Goal: Feedback & Contribution: Contribute content

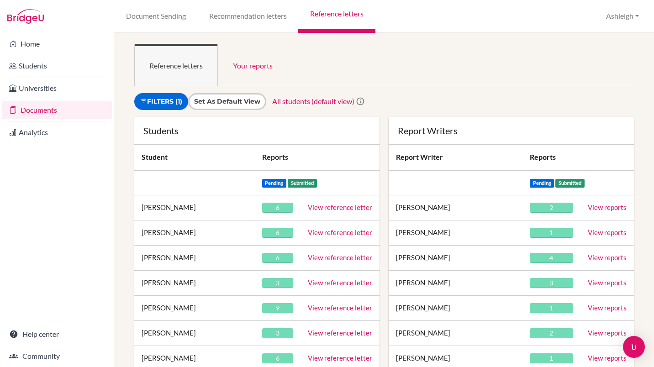
drag, startPoint x: 0, startPoint y: 0, endPoint x: 316, endPoint y: 207, distance: 377.3
click at [316, 207] on link "View reference letter" at bounding box center [340, 207] width 64 height 8
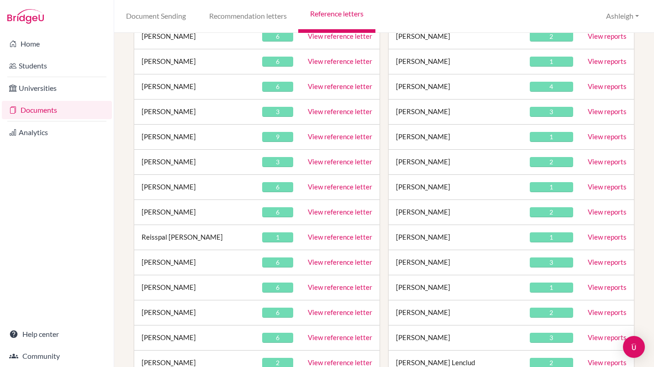
scroll to position [277, 0]
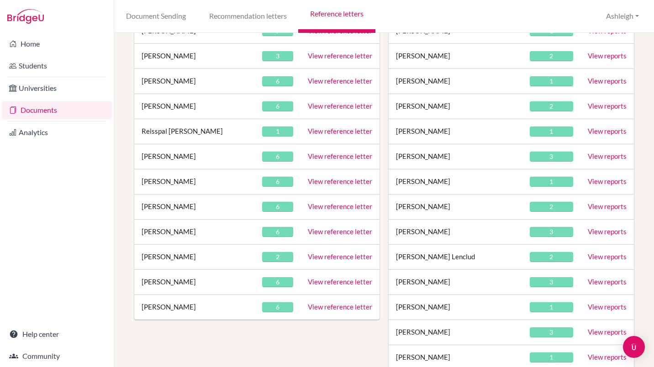
click at [353, 131] on link "View reference letter" at bounding box center [340, 131] width 64 height 8
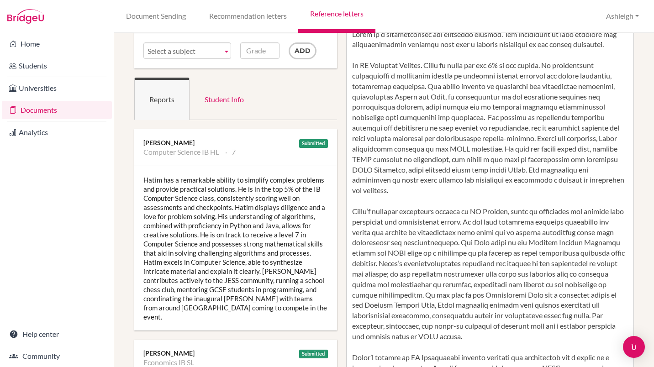
scroll to position [67, 0]
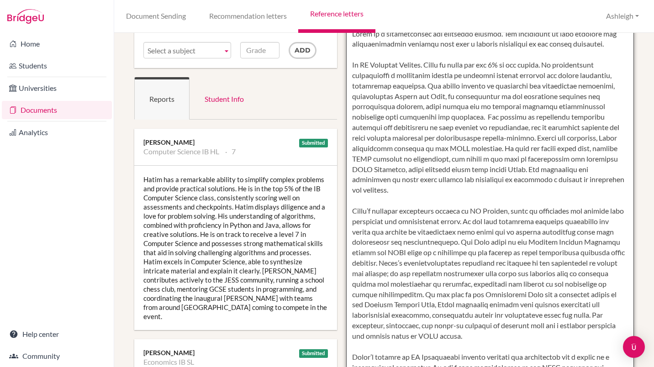
click at [415, 327] on textarea at bounding box center [490, 290] width 288 height 528
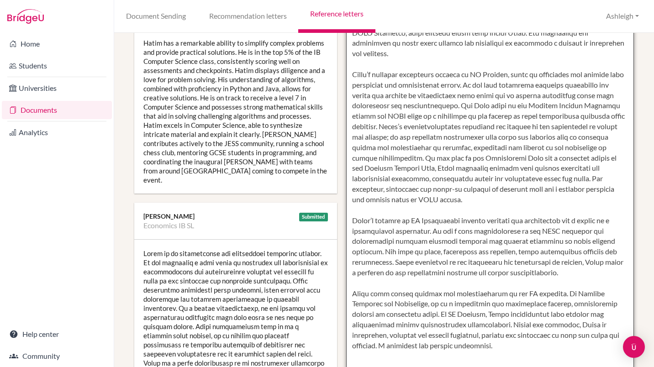
scroll to position [269, 0]
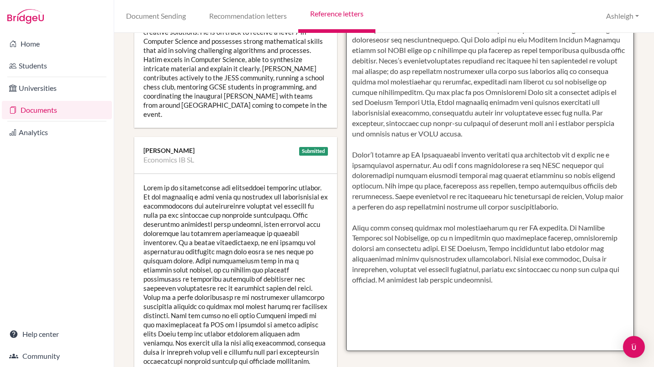
click at [463, 260] on textarea at bounding box center [490, 87] width 288 height 528
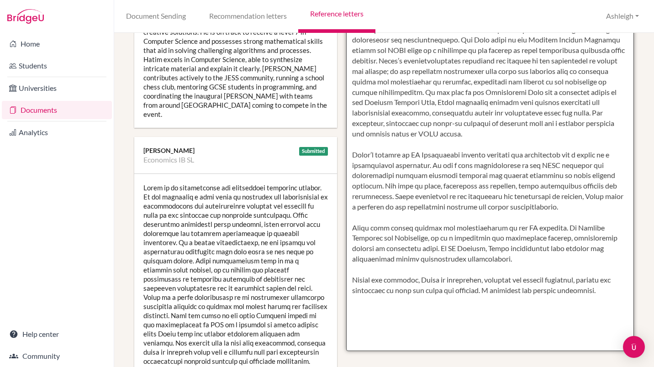
type textarea "Hatim is a conscientious and motivated student. His commitment to both academic…"
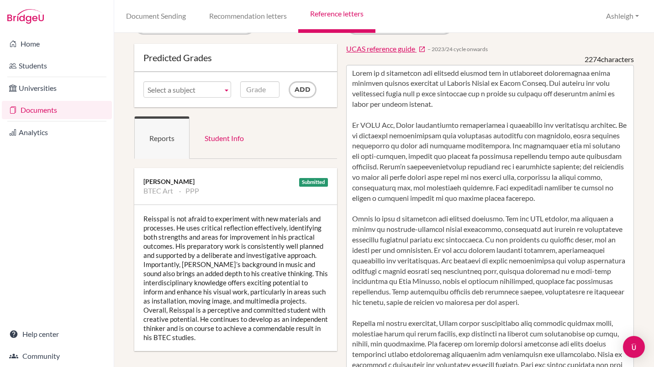
scroll to position [27, 0]
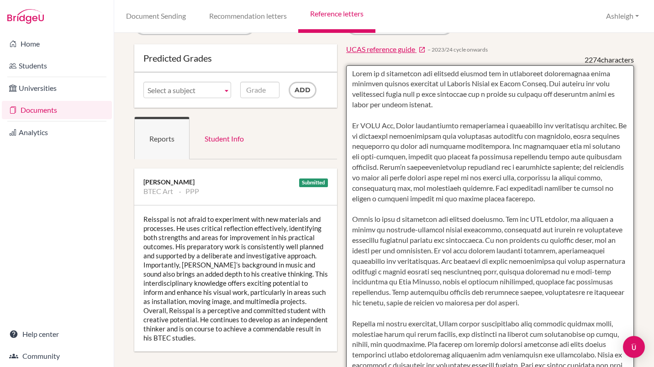
click at [396, 189] on textarea at bounding box center [490, 329] width 288 height 528
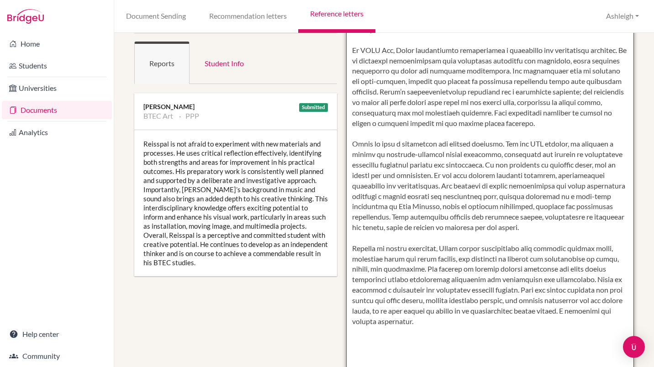
scroll to position [103, 0]
click at [585, 279] on textarea at bounding box center [490, 253] width 288 height 528
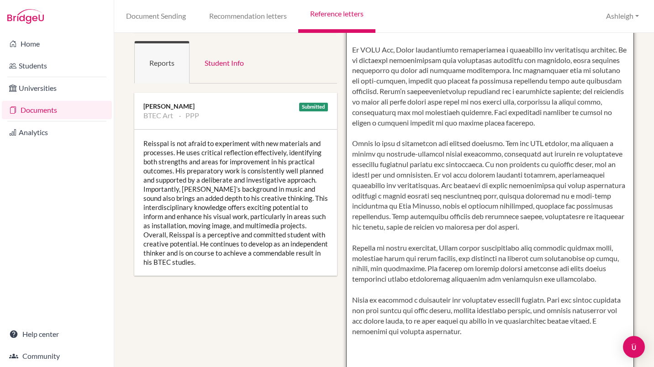
click at [426, 332] on textarea at bounding box center [490, 253] width 288 height 528
click at [348, 303] on textarea at bounding box center [490, 253] width 288 height 528
click at [411, 299] on textarea at bounding box center [490, 253] width 288 height 528
click at [558, 312] on textarea at bounding box center [490, 253] width 288 height 528
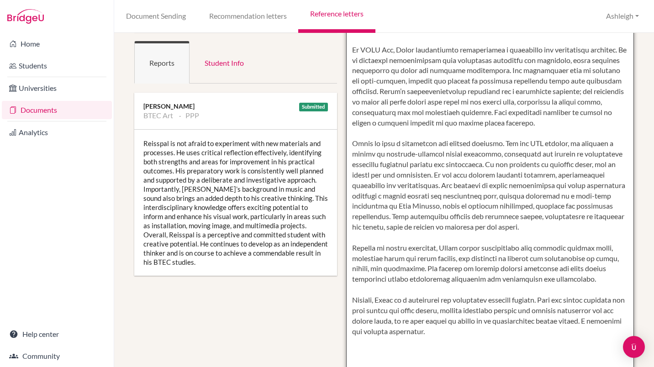
click at [516, 334] on textarea at bounding box center [490, 253] width 288 height 528
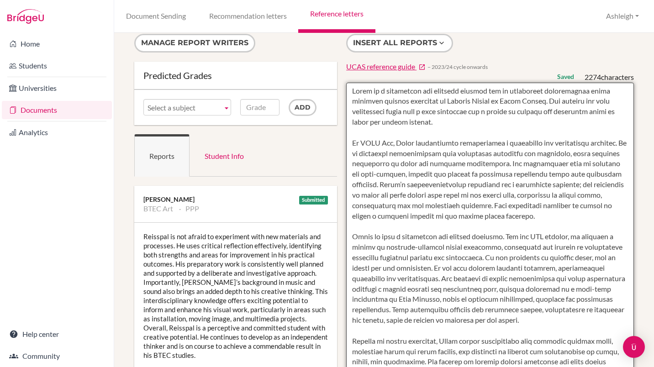
scroll to position [10, 0]
type textarea "Reiss is a thoughtful and creative learner who is incredibly enthusiastic about…"
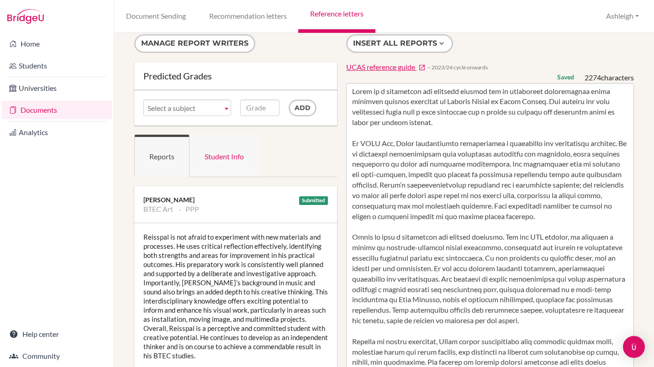
click at [238, 147] on link "Student Info" at bounding box center [223, 156] width 69 height 42
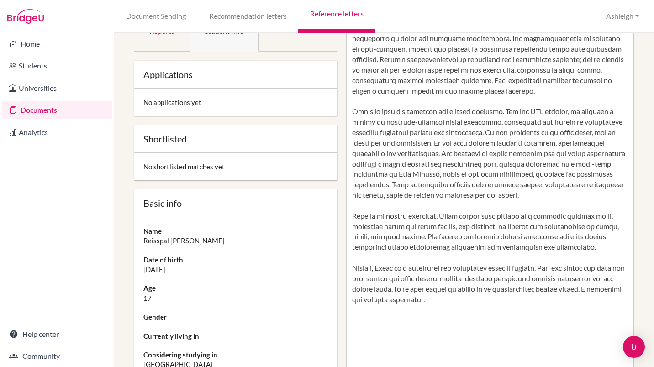
scroll to position [0, 0]
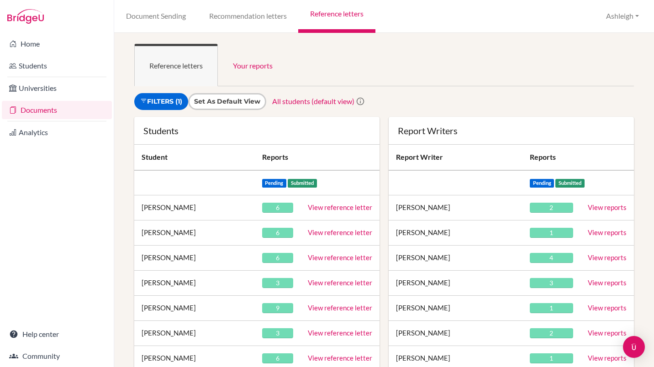
click at [334, 231] on link "View reference letter" at bounding box center [340, 232] width 64 height 8
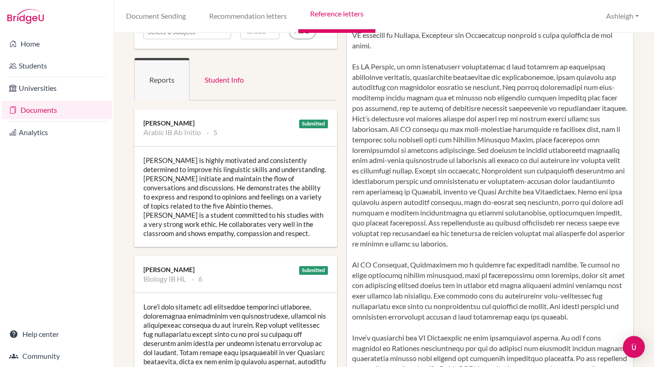
scroll to position [85, 0]
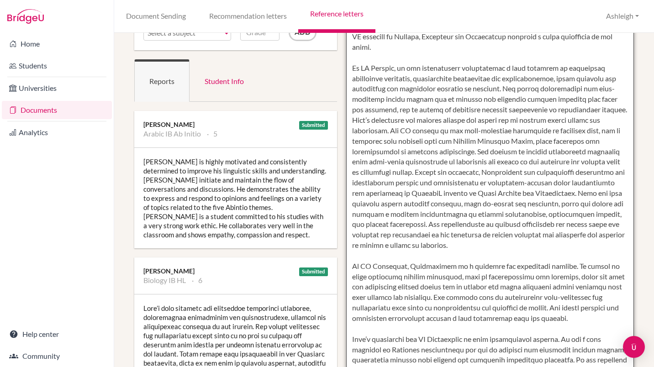
click at [400, 131] on textarea at bounding box center [490, 272] width 288 height 528
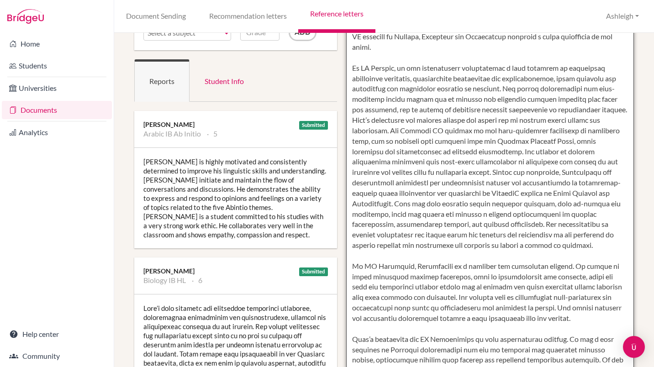
click at [568, 140] on textarea at bounding box center [490, 272] width 288 height 528
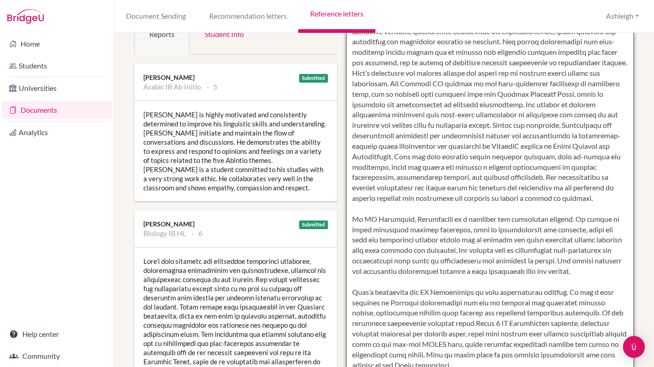
scroll to position [132, 0]
click at [348, 218] on textarea at bounding box center [490, 225] width 288 height 528
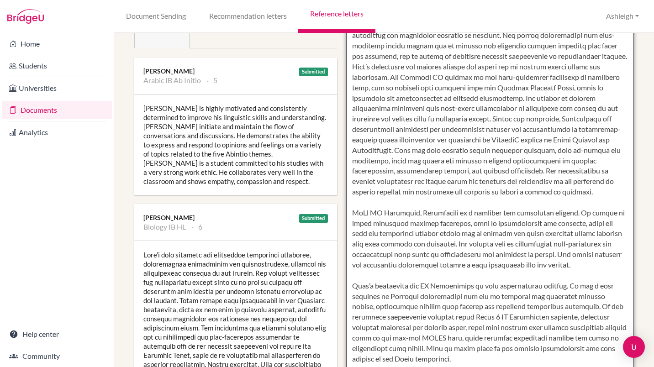
scroll to position [137, 0]
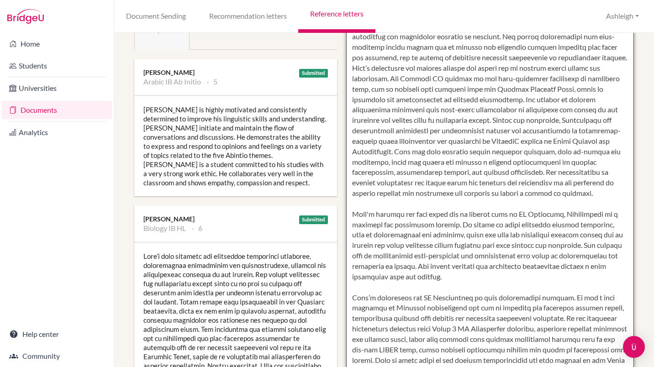
click at [575, 215] on textarea at bounding box center [490, 220] width 288 height 528
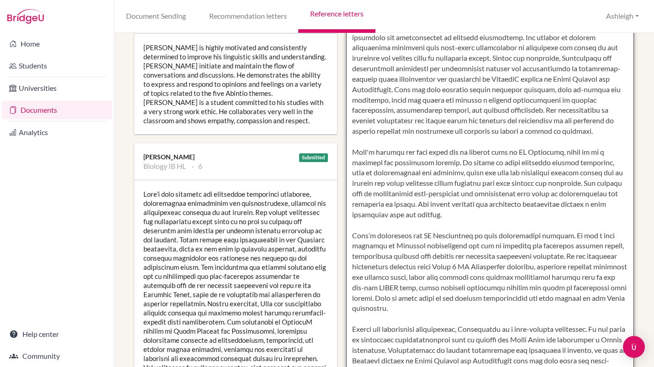
scroll to position [264, 0]
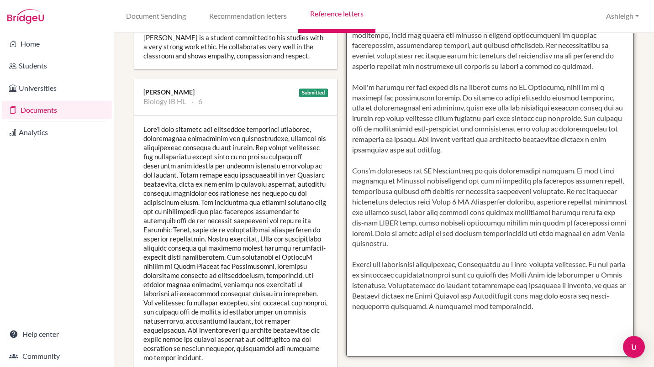
click at [494, 266] on textarea at bounding box center [490, 93] width 288 height 528
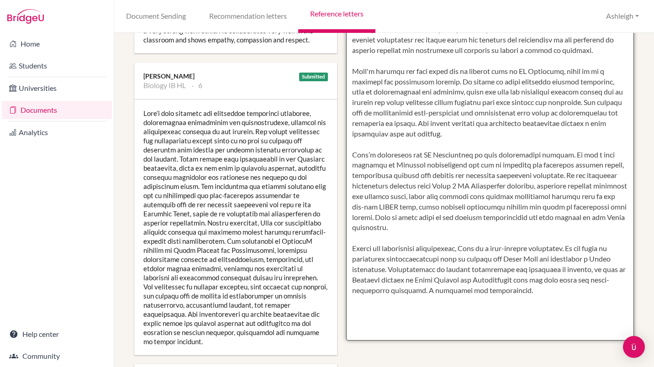
scroll to position [280, 0]
click at [395, 267] on textarea at bounding box center [490, 76] width 288 height 528
drag, startPoint x: 602, startPoint y: 268, endPoint x: 552, endPoint y: 281, distance: 52.1
click at [552, 281] on textarea at bounding box center [490, 76] width 288 height 528
click at [489, 281] on textarea at bounding box center [490, 76] width 288 height 528
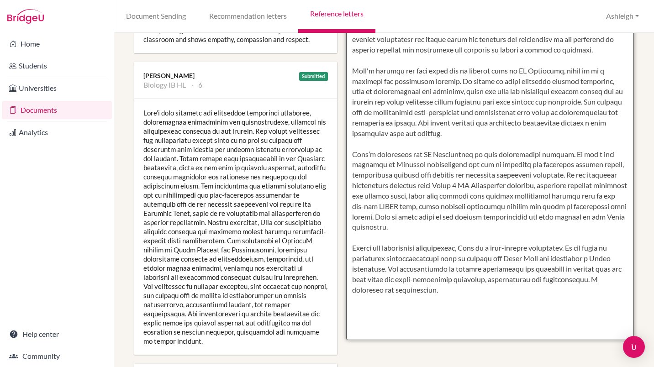
click at [480, 301] on textarea at bounding box center [490, 76] width 288 height 528
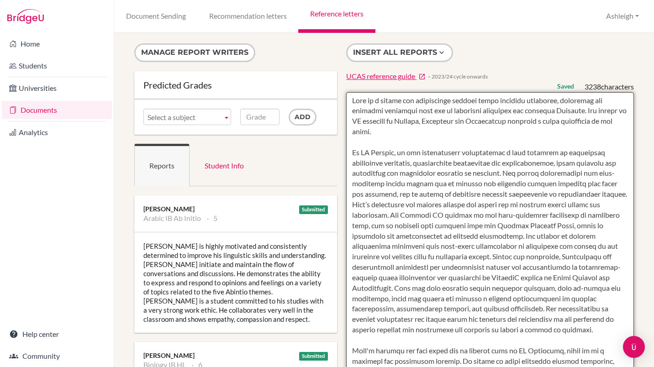
scroll to position [0, 0]
type textarea "Amir is a driven and inquisitive student whose academic strengths, curiosity an…"
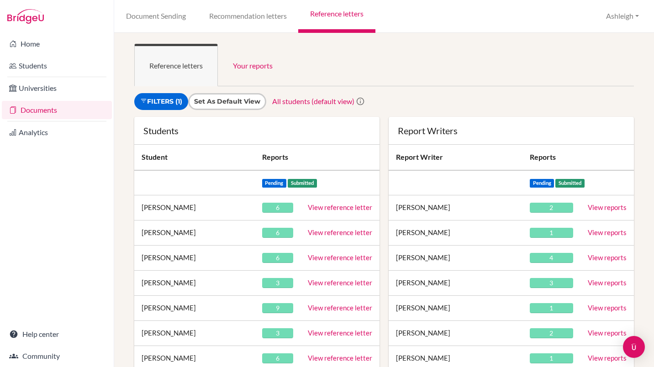
click at [325, 258] on link "View reference letter" at bounding box center [340, 257] width 64 height 8
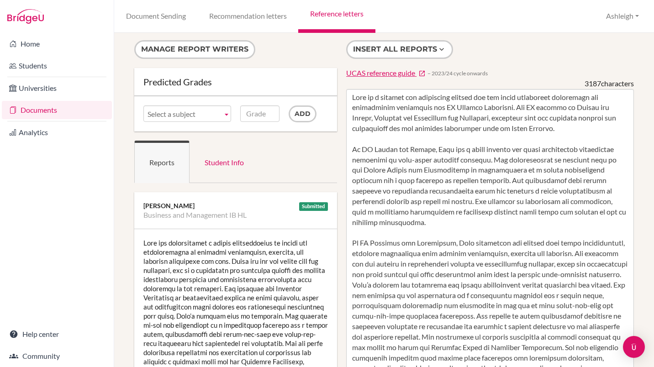
scroll to position [3, 0]
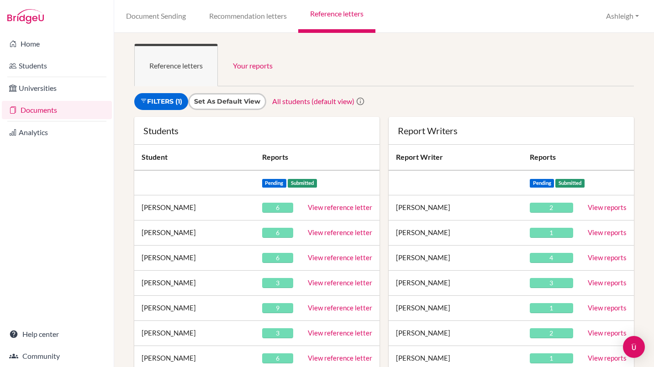
click at [336, 205] on link "View reference letter" at bounding box center [340, 207] width 64 height 8
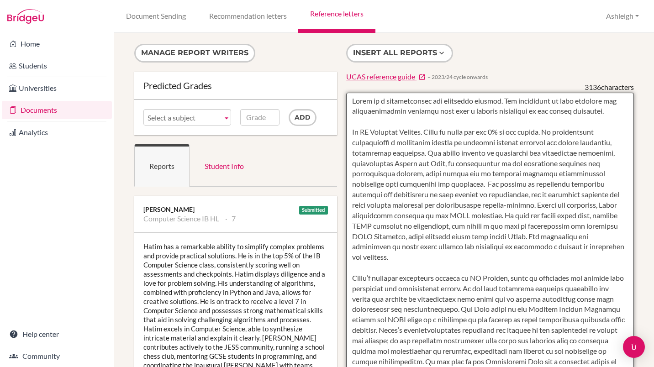
click at [618, 111] on textarea at bounding box center [490, 357] width 288 height 528
click at [516, 103] on textarea at bounding box center [490, 357] width 288 height 528
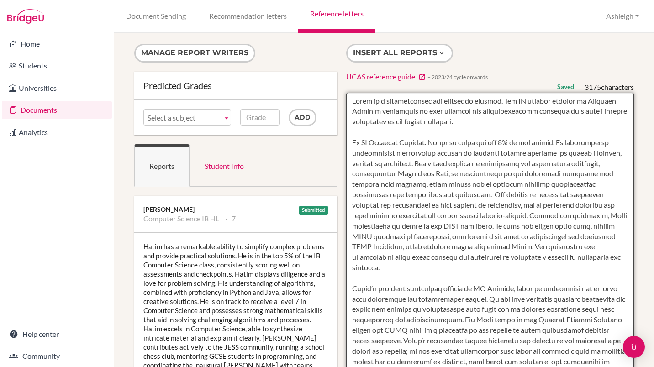
click at [516, 100] on textarea at bounding box center [490, 357] width 288 height 528
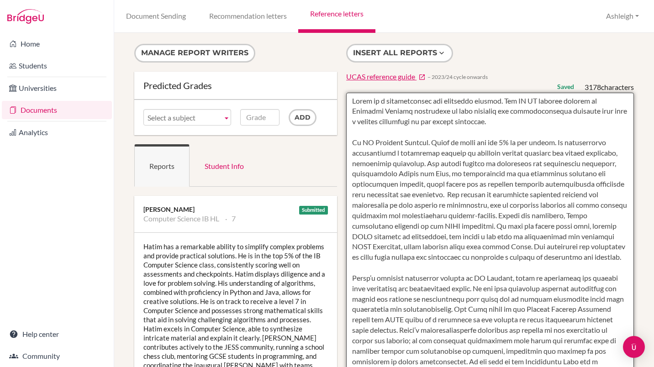
click at [593, 100] on textarea at bounding box center [490, 357] width 288 height 528
click at [408, 112] on textarea at bounding box center [490, 357] width 288 height 528
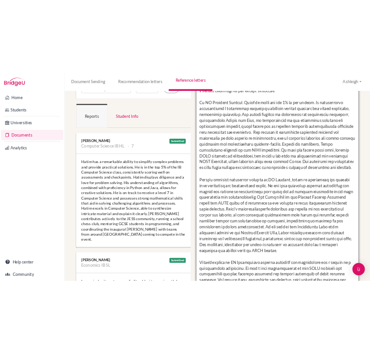
scroll to position [49, 0]
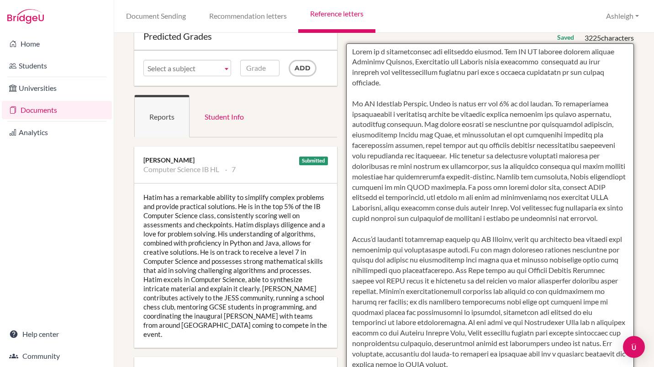
click at [503, 64] on textarea at bounding box center [490, 307] width 288 height 528
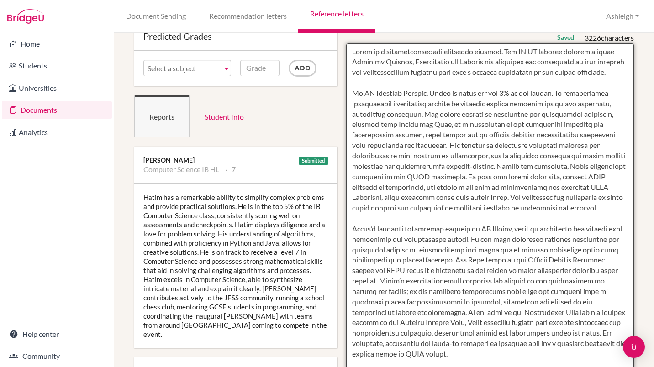
click at [597, 49] on textarea at bounding box center [490, 307] width 288 height 528
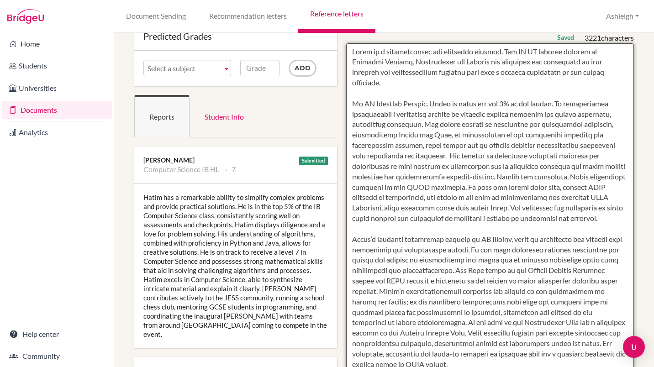
click at [500, 62] on textarea at bounding box center [490, 307] width 288 height 528
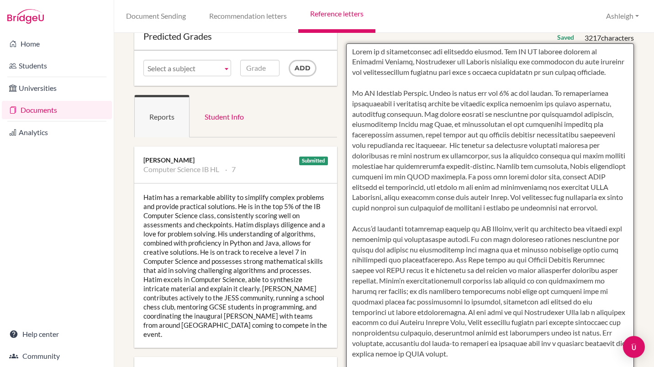
click at [505, 50] on textarea at bounding box center [490, 307] width 288 height 528
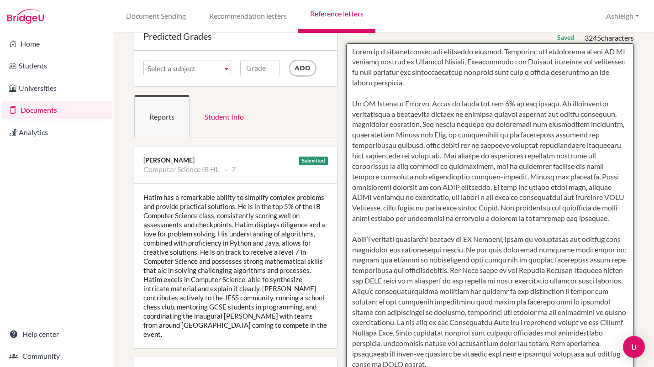
click at [576, 63] on textarea at bounding box center [490, 307] width 288 height 528
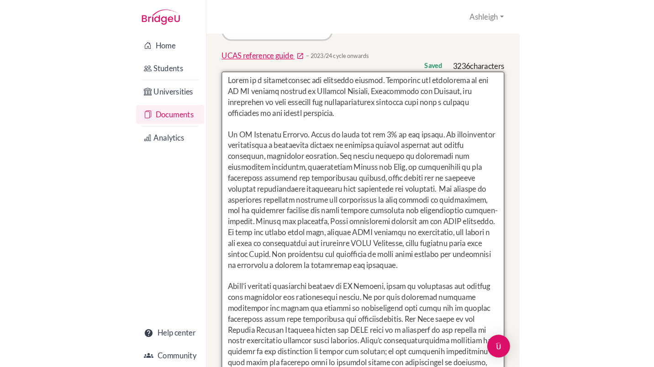
scroll to position [0, 0]
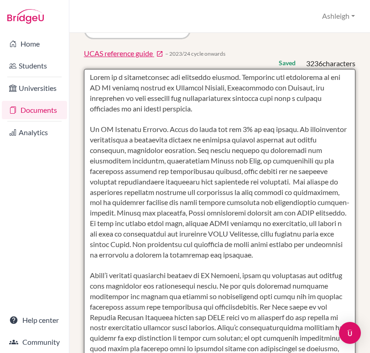
click at [232, 128] on textarea at bounding box center [220, 333] width 272 height 528
click at [264, 71] on textarea at bounding box center [220, 333] width 272 height 528
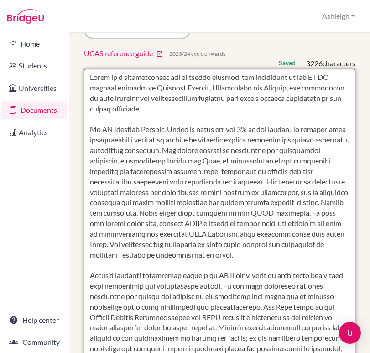
click at [246, 69] on textarea at bounding box center [220, 333] width 272 height 528
click at [274, 70] on textarea at bounding box center [220, 333] width 272 height 528
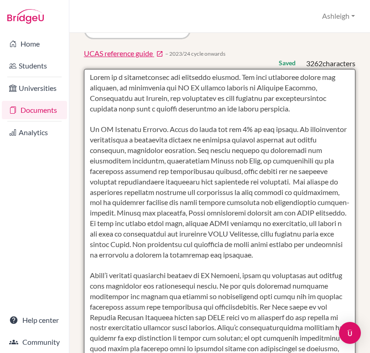
click at [179, 79] on textarea at bounding box center [220, 333] width 272 height 528
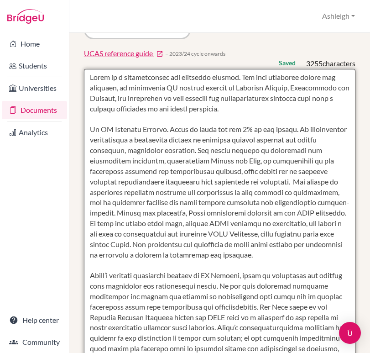
drag, startPoint x: 227, startPoint y: 79, endPoint x: 171, endPoint y: 76, distance: 56.2
click at [171, 76] on textarea at bounding box center [220, 333] width 272 height 528
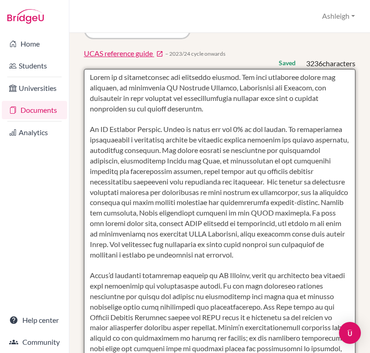
drag, startPoint x: 316, startPoint y: 79, endPoint x: 276, endPoint y: 89, distance: 41.3
click at [276, 89] on textarea at bounding box center [220, 333] width 272 height 528
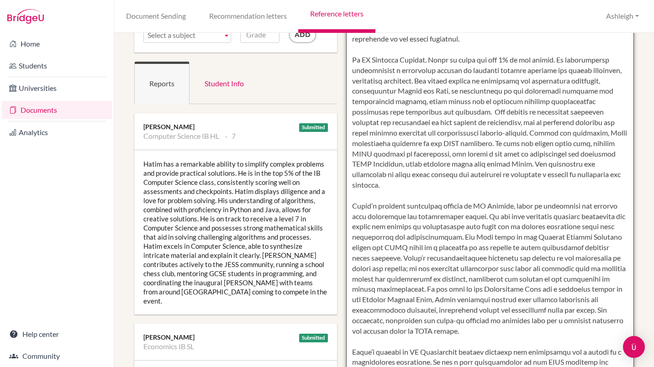
scroll to position [79, 0]
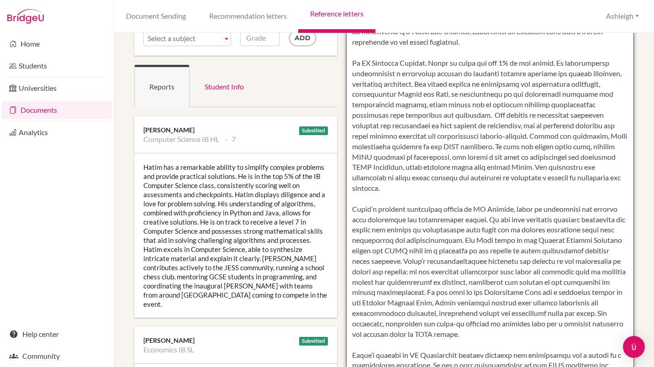
type textarea "Hatim is a conscientious and motivated student. His high standards across his s…"
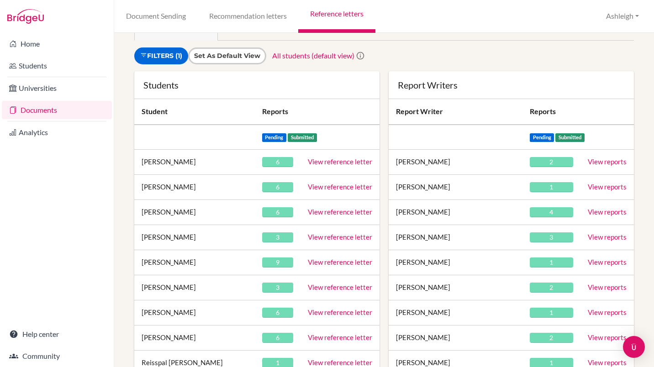
scroll to position [47, 0]
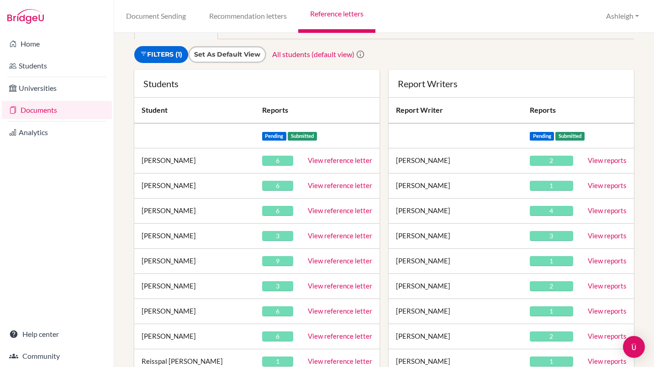
click at [326, 237] on link "View reference letter" at bounding box center [340, 236] width 64 height 8
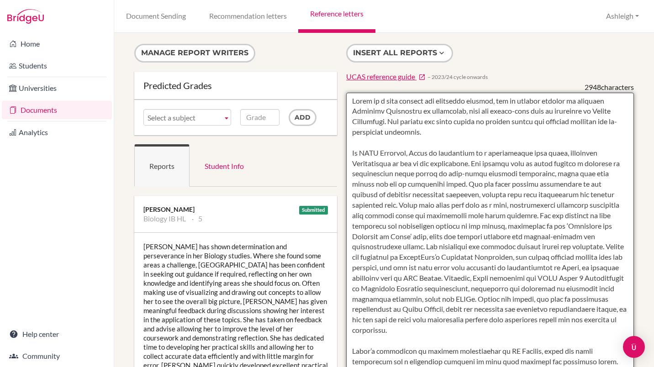
click at [427, 248] on textarea at bounding box center [490, 357] width 288 height 528
click at [584, 234] on textarea at bounding box center [490, 357] width 288 height 528
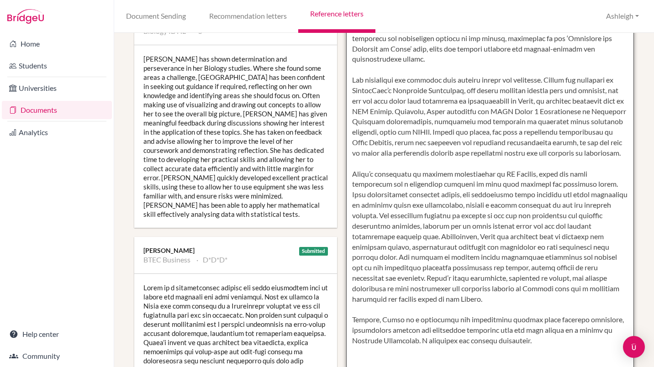
scroll to position [188, 0]
click at [513, 279] on textarea at bounding box center [490, 169] width 288 height 528
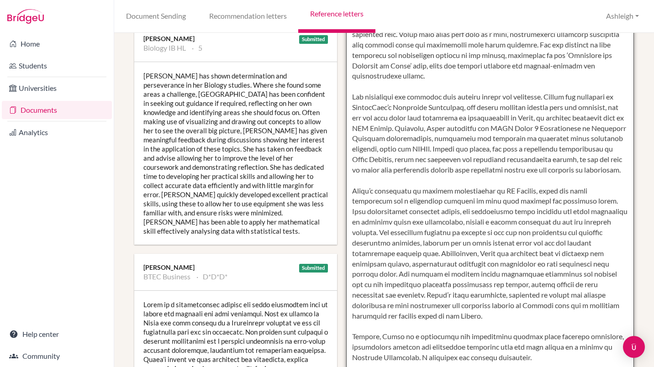
scroll to position [278, 0]
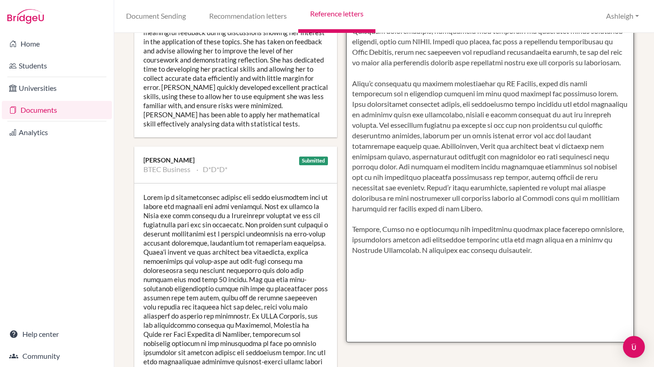
click at [422, 250] on textarea at bounding box center [490, 79] width 288 height 528
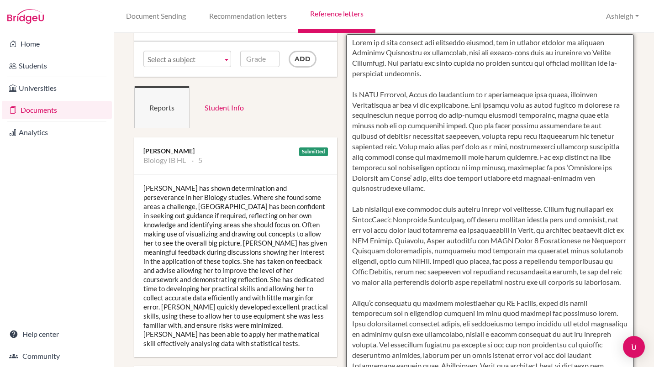
scroll to position [0, 0]
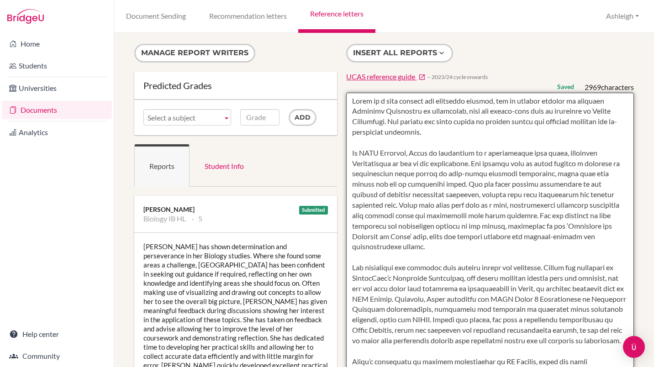
type textarea "Alaia is a very capable and motivated student, who is looking forward to studyi…"
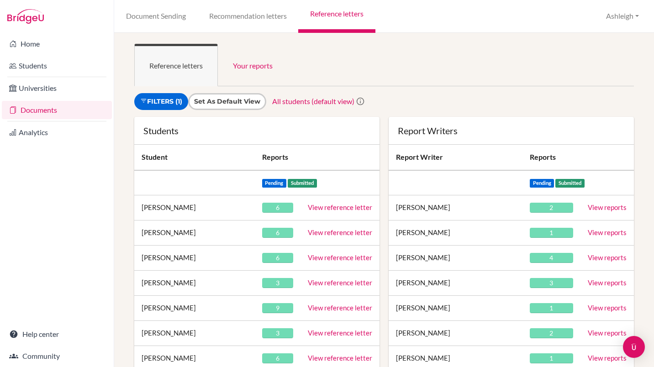
scroll to position [24, 0]
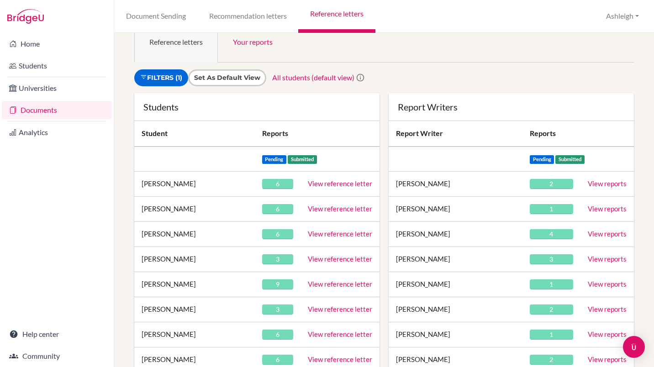
click at [324, 289] on td "View reference letter" at bounding box center [339, 284] width 79 height 25
click at [323, 284] on link "View reference letter" at bounding box center [340, 284] width 64 height 8
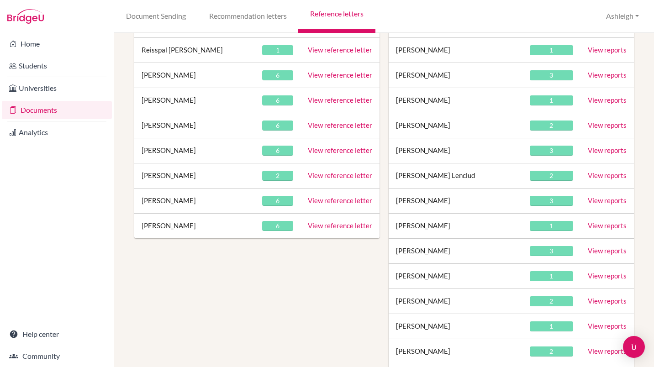
scroll to position [359, 0]
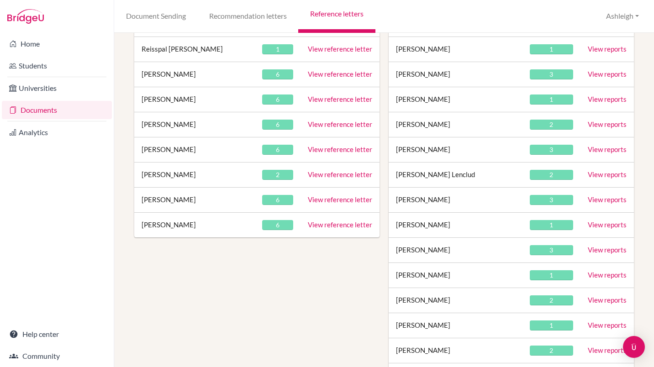
click at [321, 226] on link "View reference letter" at bounding box center [340, 225] width 64 height 8
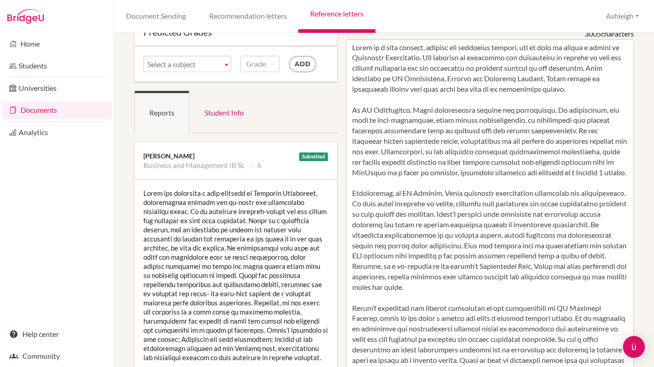
scroll to position [35, 0]
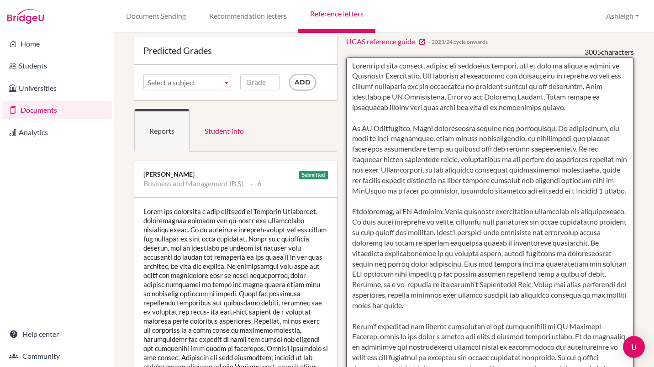
click at [541, 275] on textarea at bounding box center [490, 322] width 288 height 528
click at [514, 283] on textarea at bounding box center [490, 322] width 288 height 528
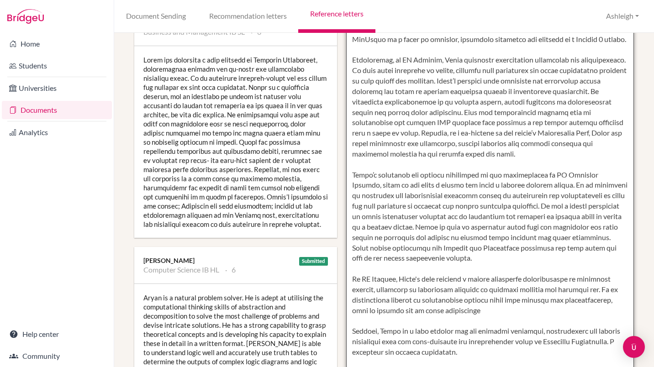
scroll to position [186, 0]
click at [478, 144] on textarea at bounding box center [490, 171] width 288 height 528
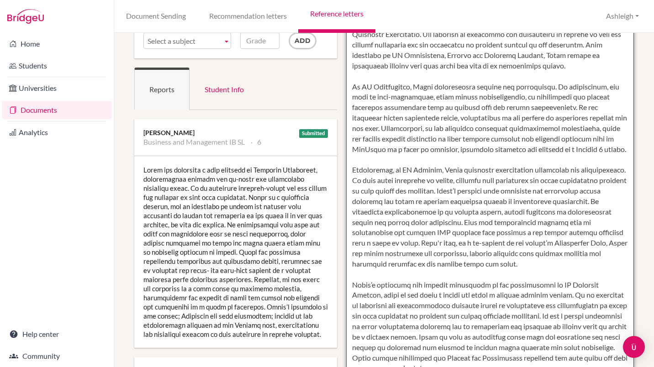
scroll to position [0, 0]
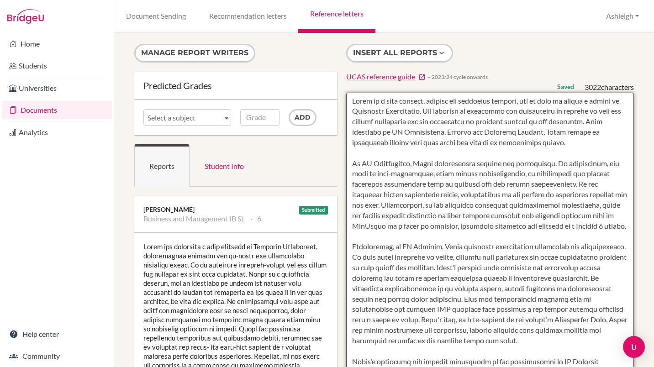
type textarea "Aryan is a very capable, curious and committed student, who is keen to pursue a…"
